Goal: Task Accomplishment & Management: Use online tool/utility

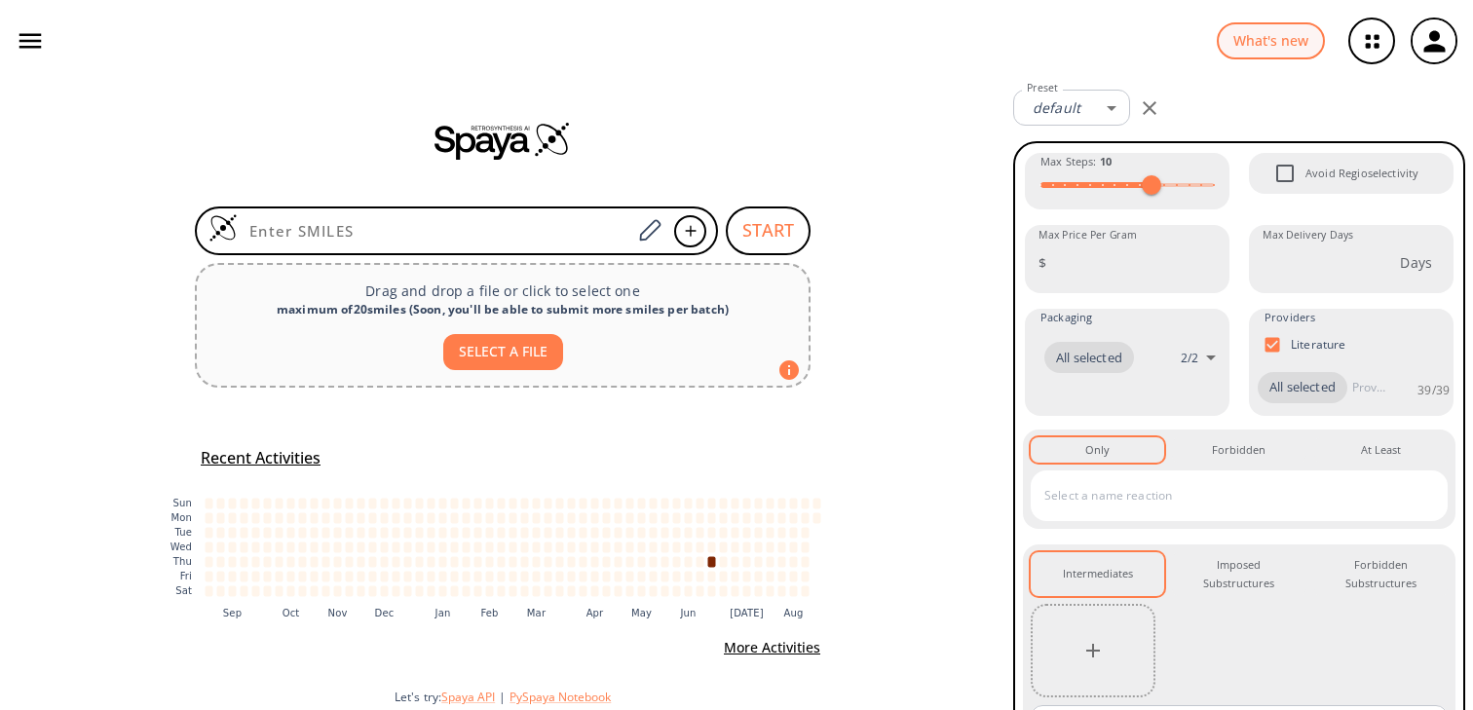
click at [20, 36] on icon "button" at bounding box center [30, 40] width 29 height 29
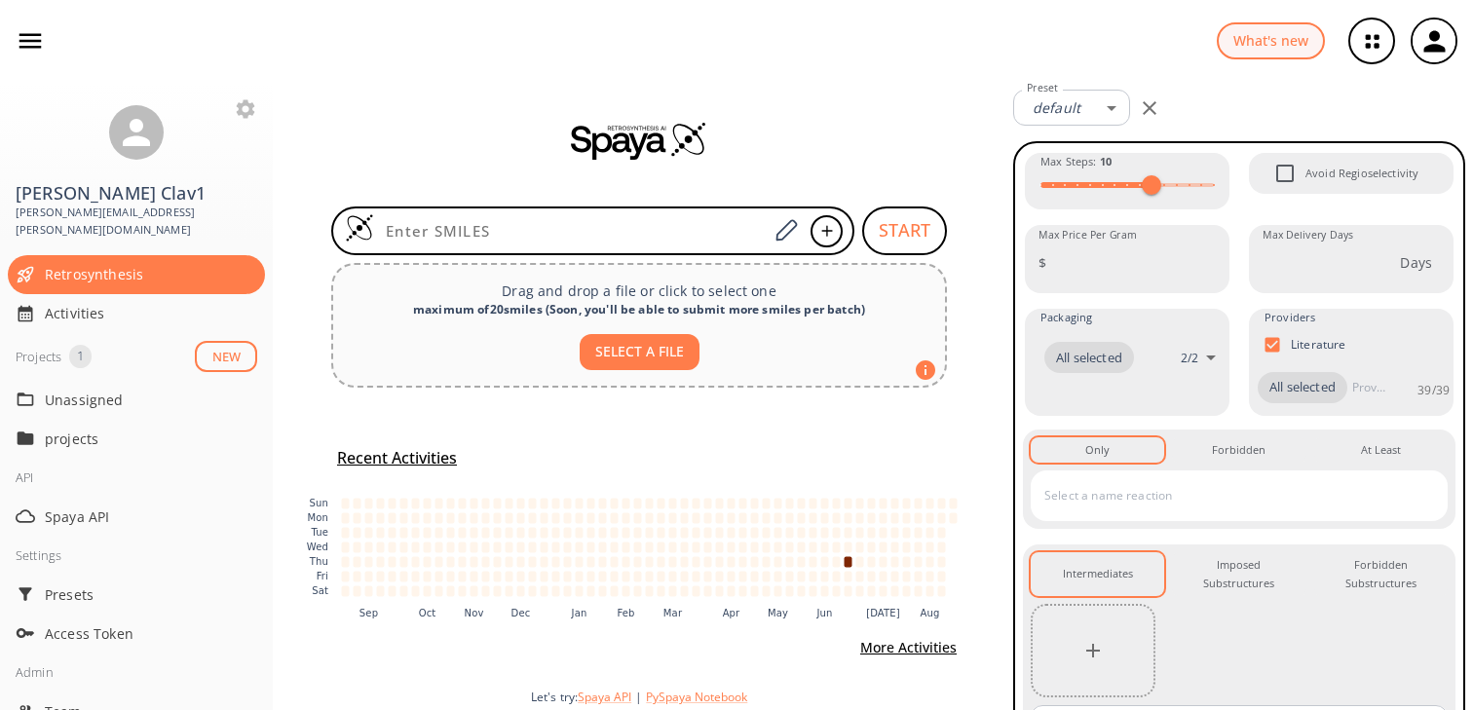
scroll to position [213, 0]
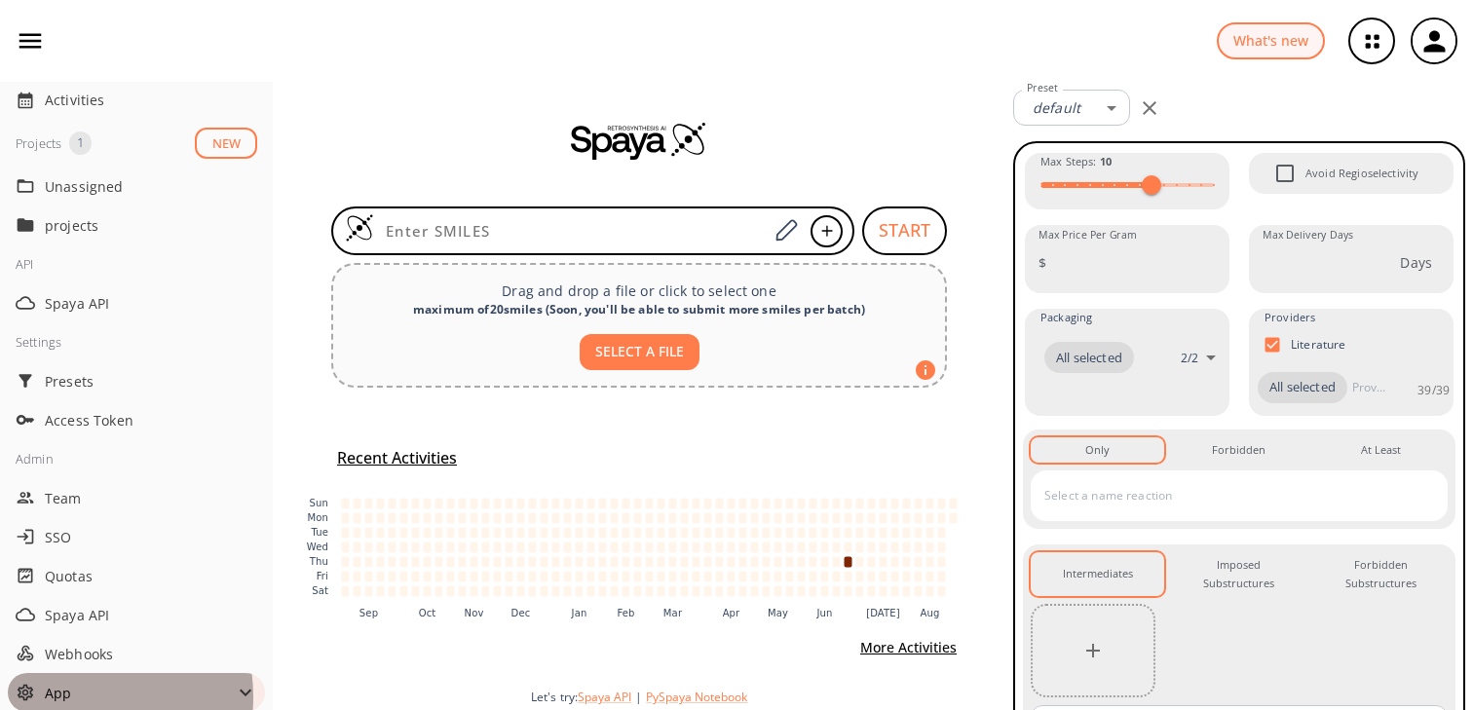
click at [63, 683] on span "App" at bounding box center [139, 693] width 189 height 20
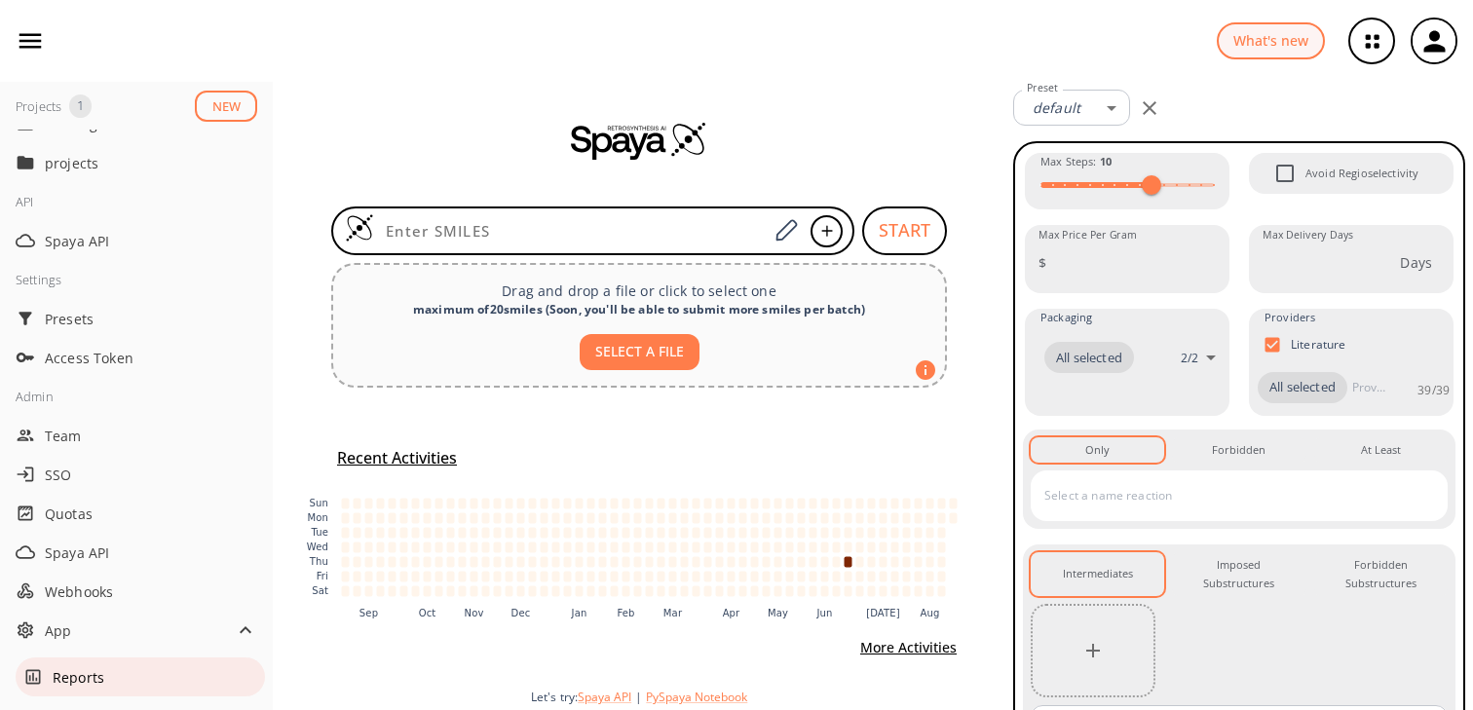
click at [77, 667] on span "Reports" at bounding box center [155, 677] width 205 height 20
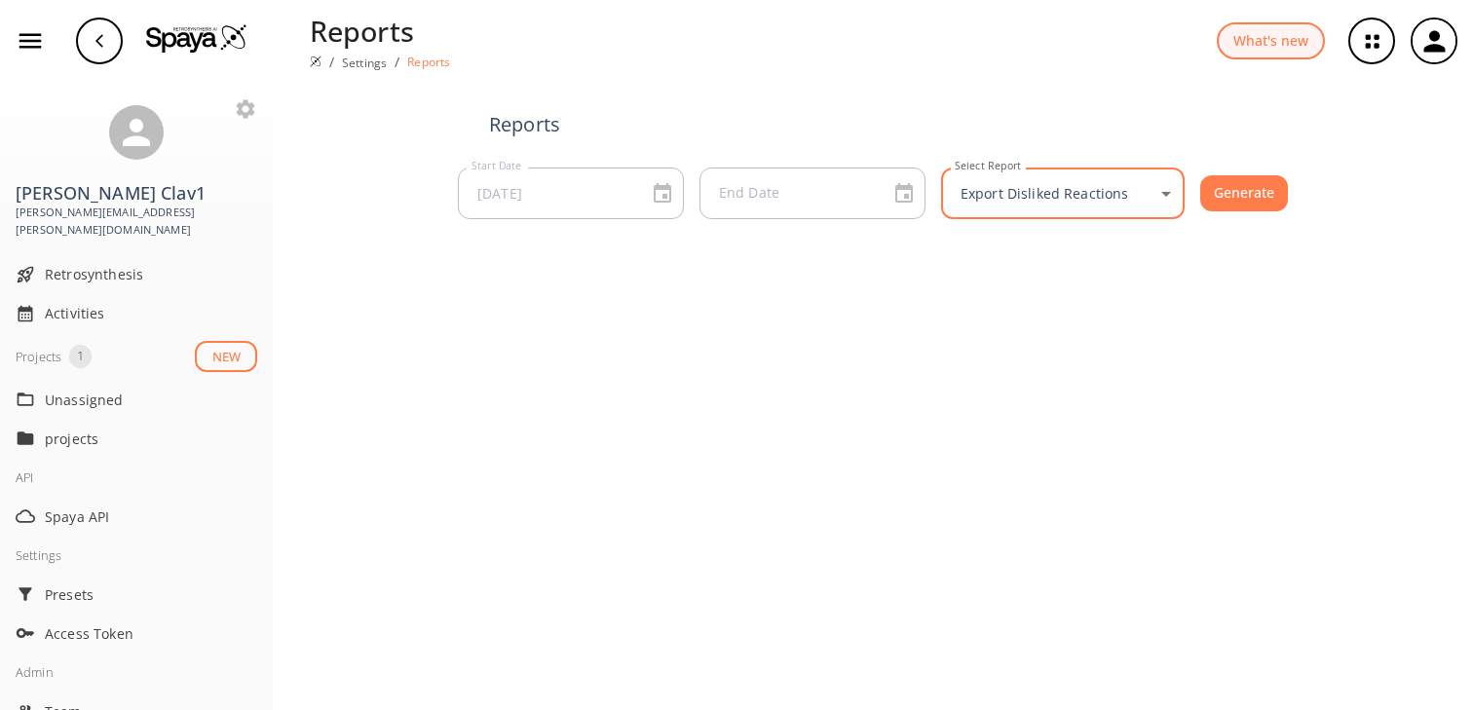
click at [1079, 184] on body "Reports / Settings / Reports What's new [PERSON_NAME] Clav1 [PERSON_NAME][EMAIL…" at bounding box center [736, 355] width 1473 height 710
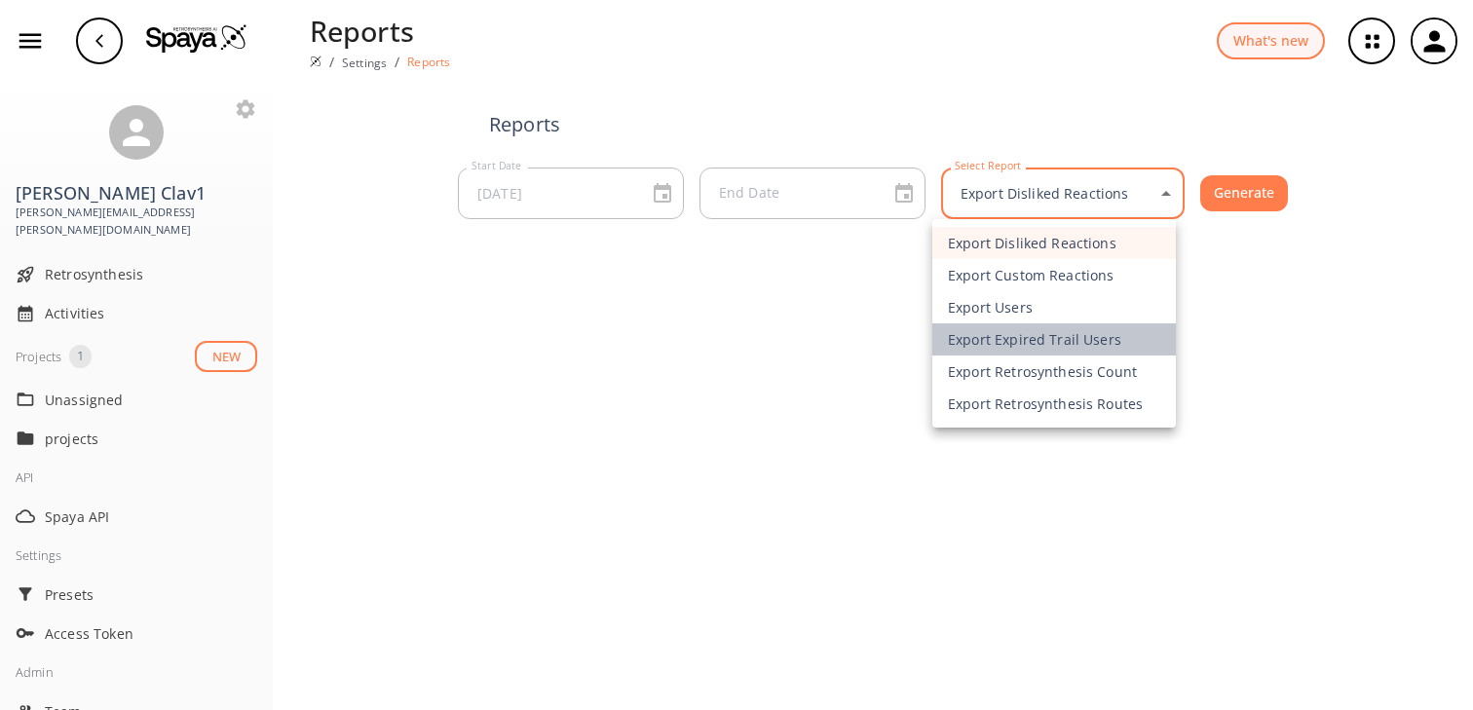
click at [1009, 337] on li "Export Expired Trail Users" at bounding box center [1054, 339] width 244 height 32
type input "exportE"
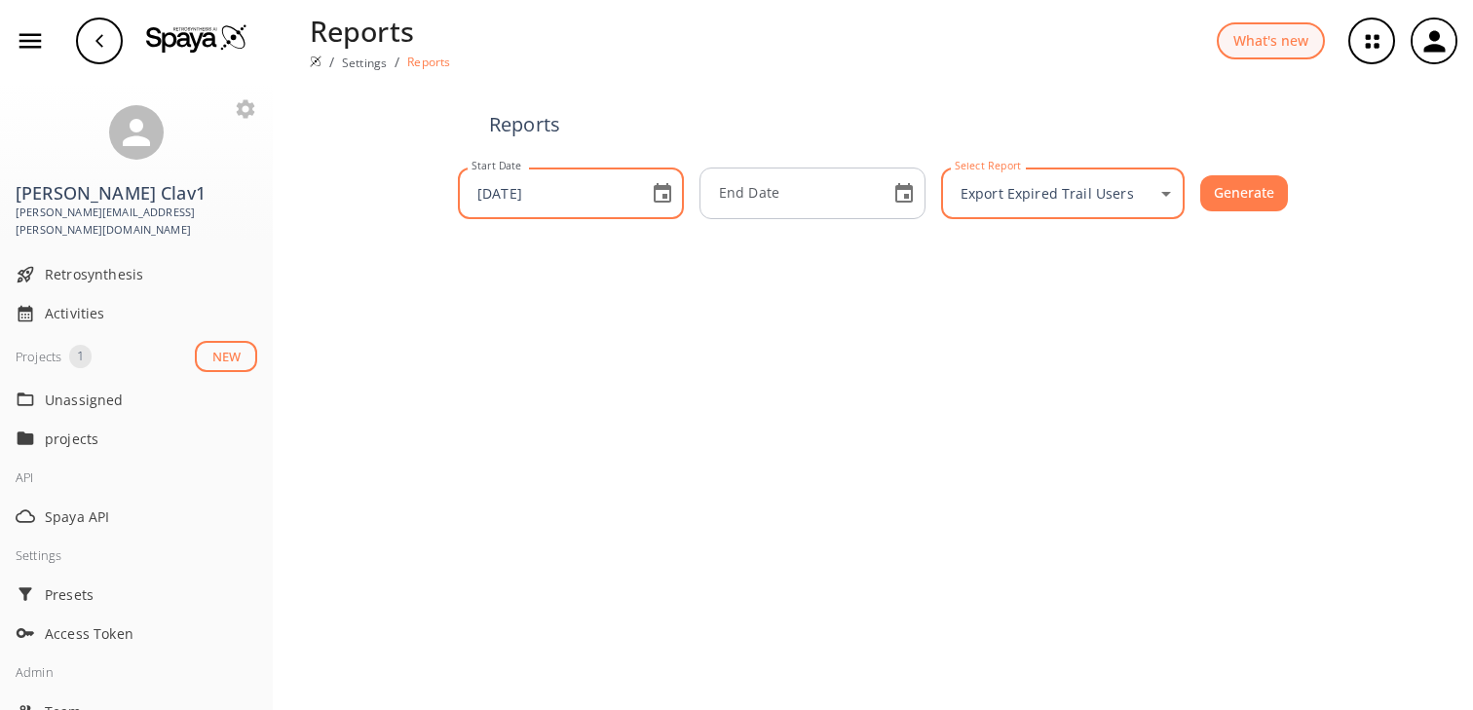
click at [509, 195] on input "[DATE]" at bounding box center [549, 194] width 171 height 52
type input "[DATE]"
click at [1239, 189] on button "Generate" at bounding box center [1244, 193] width 88 height 36
